Goal: Task Accomplishment & Management: Manage account settings

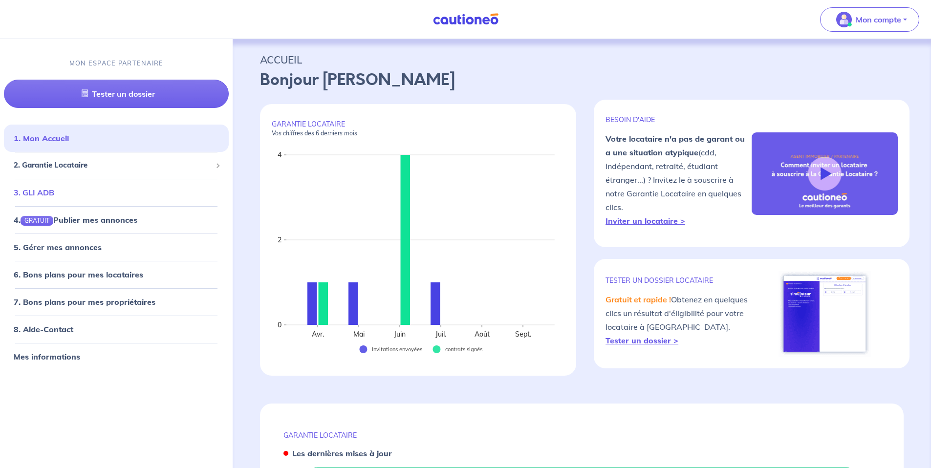
click at [54, 187] on link "3. GLI ADB" at bounding box center [34, 192] width 41 height 10
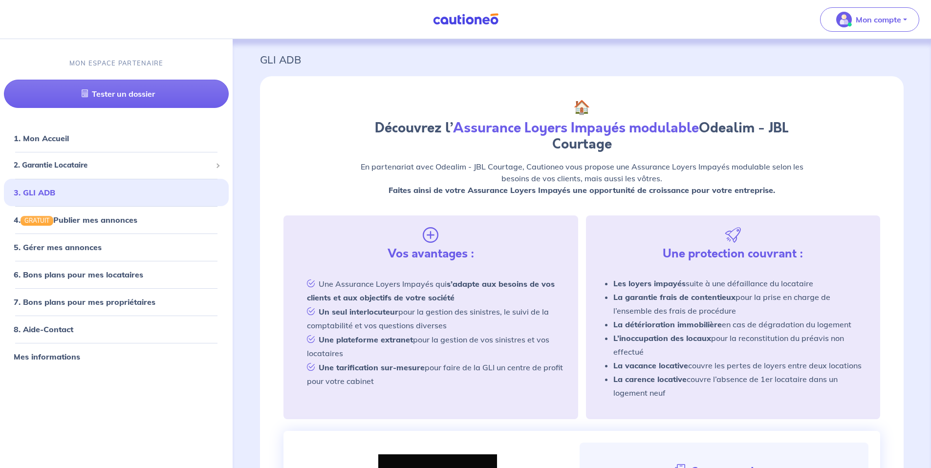
click at [61, 166] on span "2. Garantie Locataire" at bounding box center [113, 165] width 198 height 11
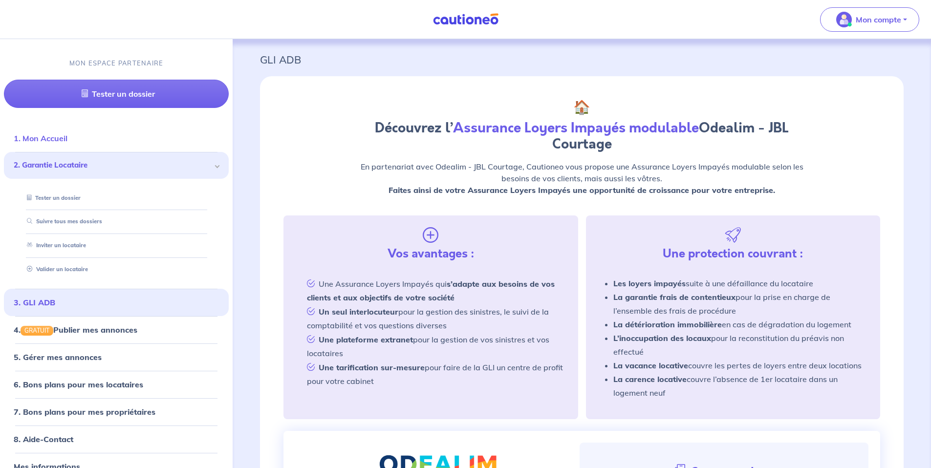
click at [61, 143] on link "1. Mon Accueil" at bounding box center [41, 138] width 54 height 10
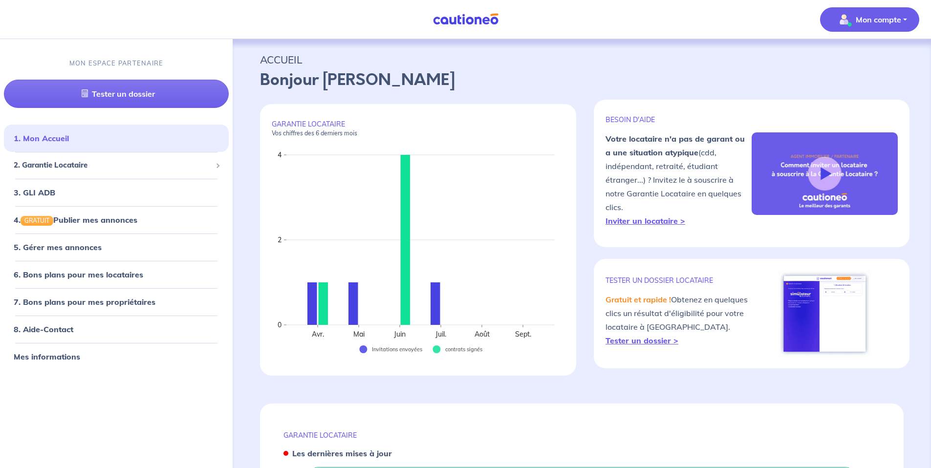
click at [845, 18] on img "button" at bounding box center [844, 20] width 16 height 16
click at [856, 20] on p "Mon compte" at bounding box center [878, 20] width 45 height 12
click at [858, 21] on p "Mon compte" at bounding box center [878, 20] width 45 height 12
click at [858, 57] on link "Mes informations" at bounding box center [859, 61] width 79 height 16
